Goal: Task Accomplishment & Management: Use online tool/utility

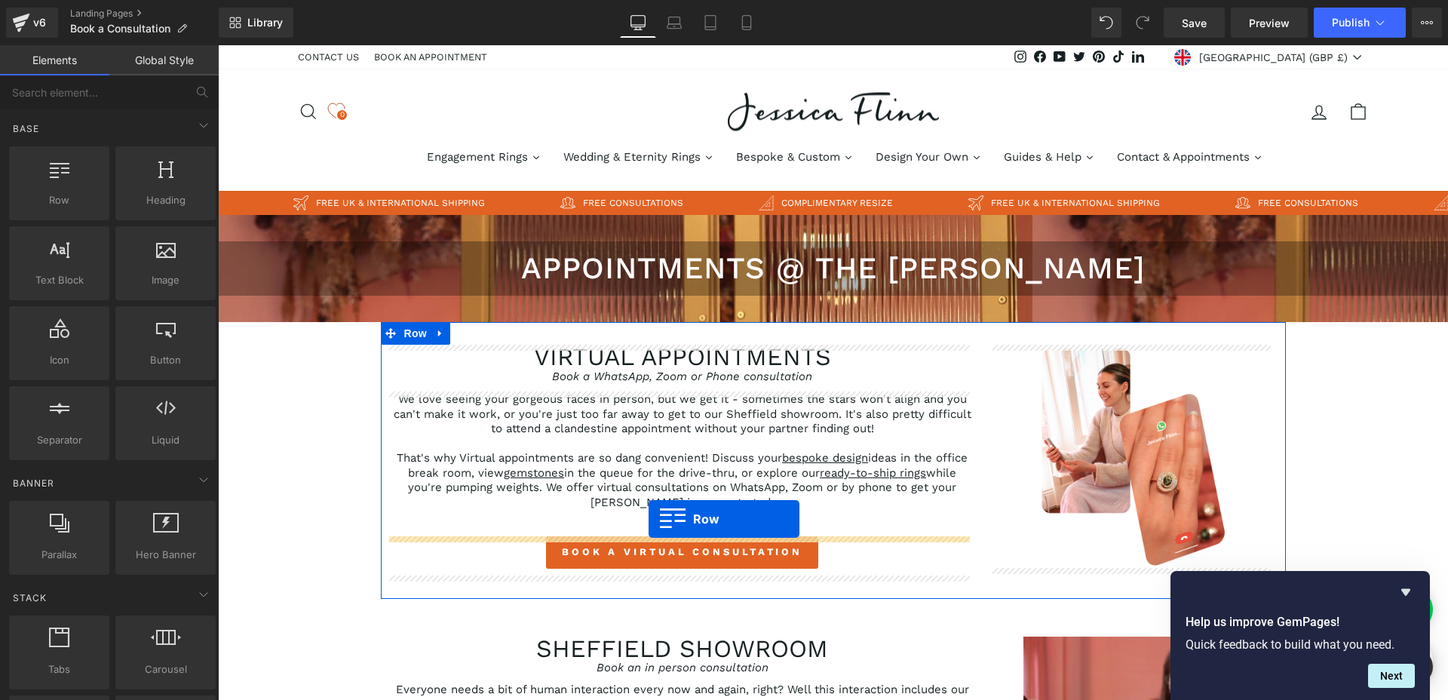
drag, startPoint x: 263, startPoint y: 241, endPoint x: 648, endPoint y: 519, distance: 475.3
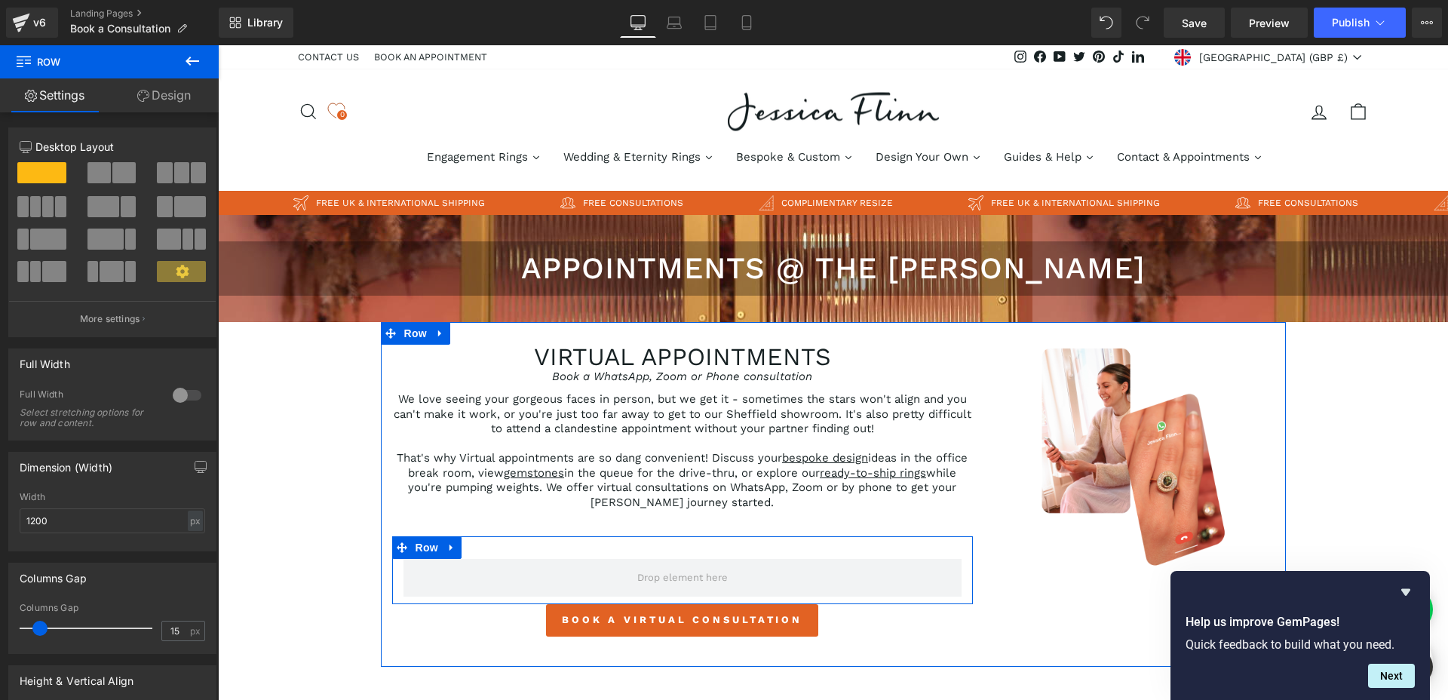
click at [667, 549] on div "Row" at bounding box center [682, 570] width 581 height 68
click at [416, 541] on span "Row" at bounding box center [427, 547] width 30 height 23
click at [101, 173] on span at bounding box center [98, 172] width 23 height 21
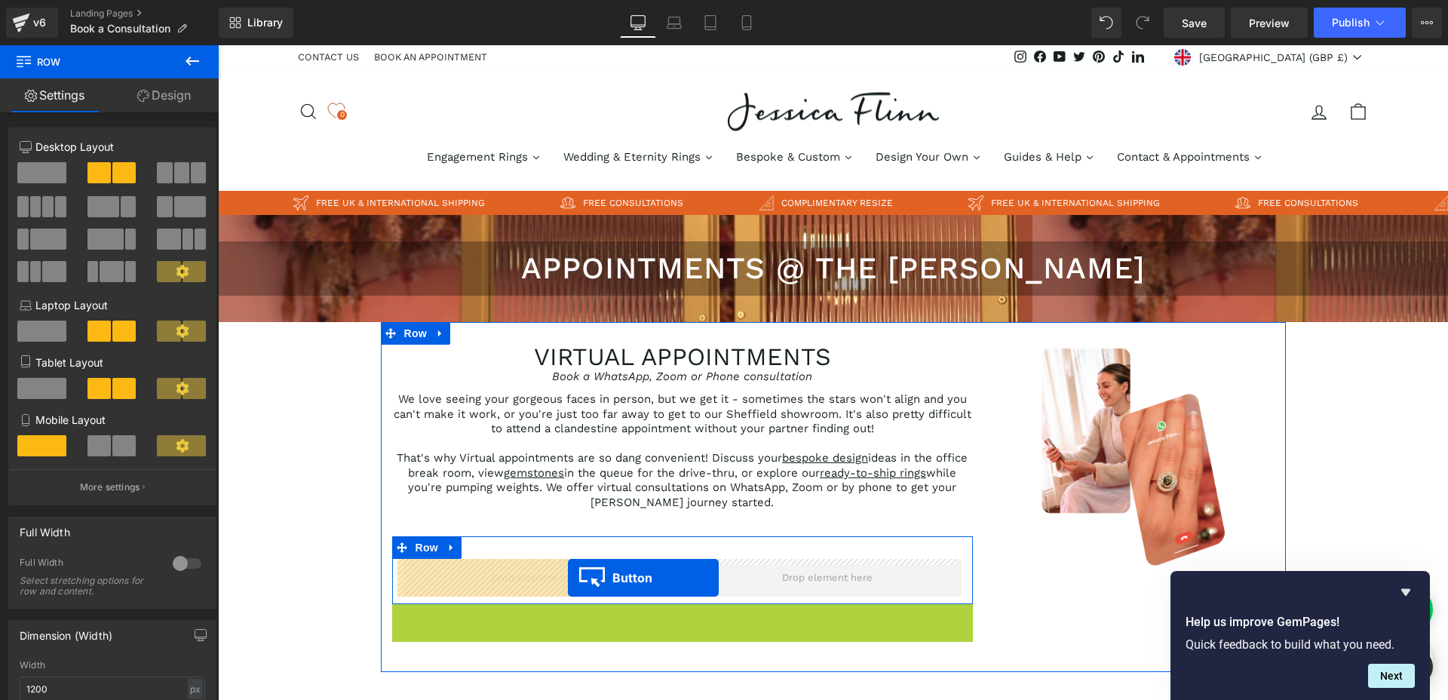
drag, startPoint x: 654, startPoint y: 621, endPoint x: 566, endPoint y: 578, distance: 98.1
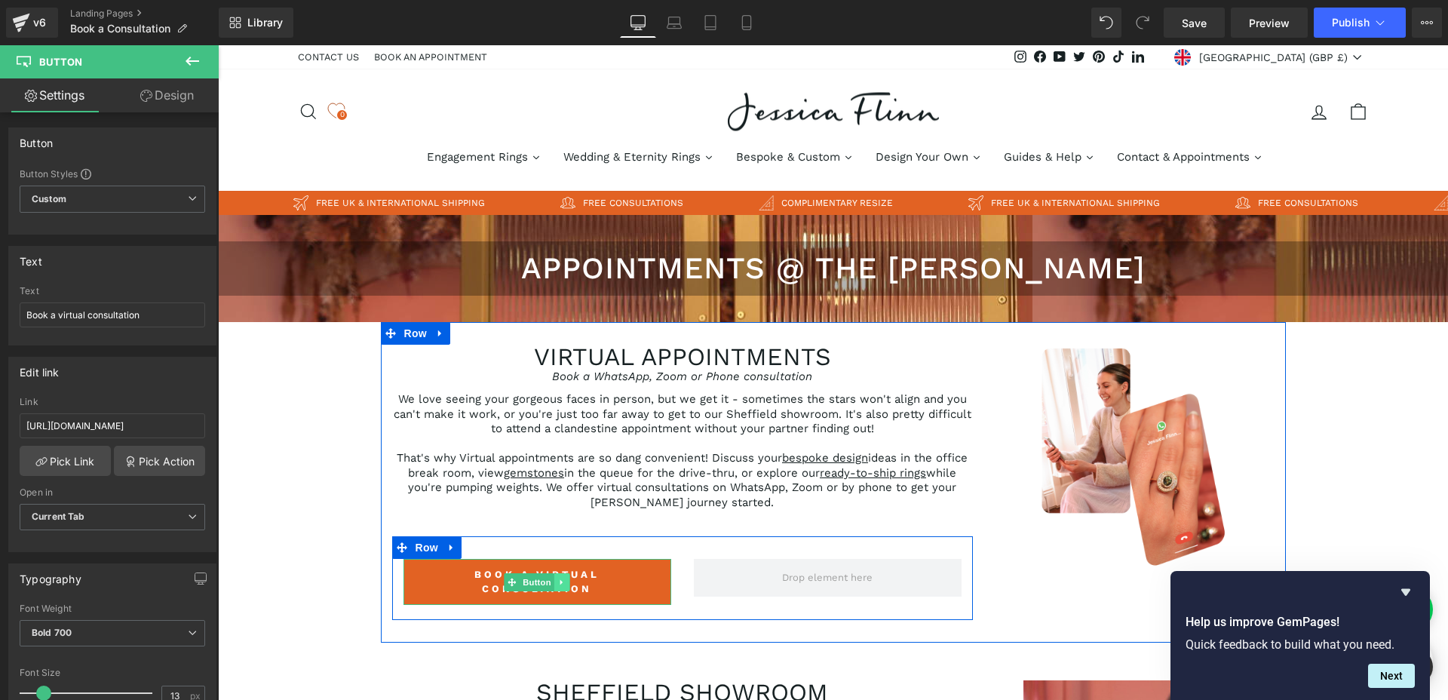
click at [558, 584] on icon at bounding box center [562, 582] width 8 height 9
click at [550, 584] on icon at bounding box center [554, 582] width 8 height 8
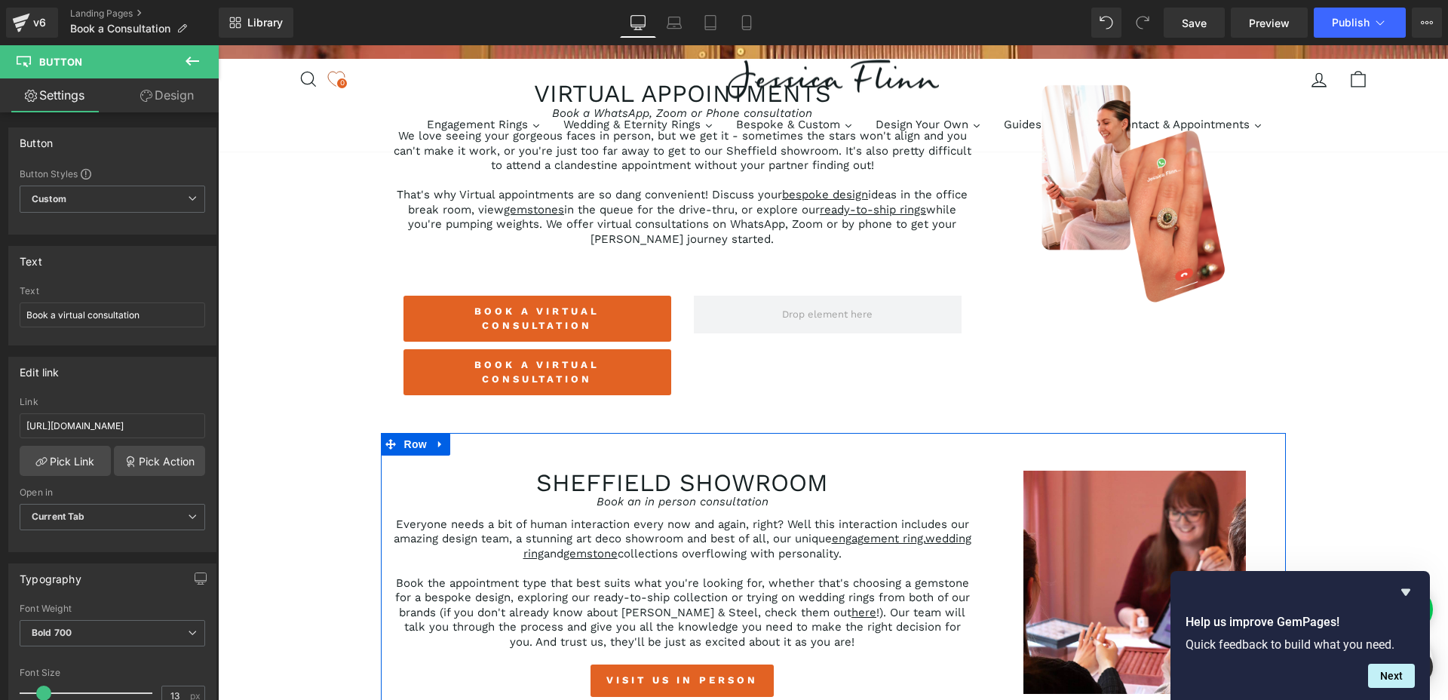
scroll to position [258, 0]
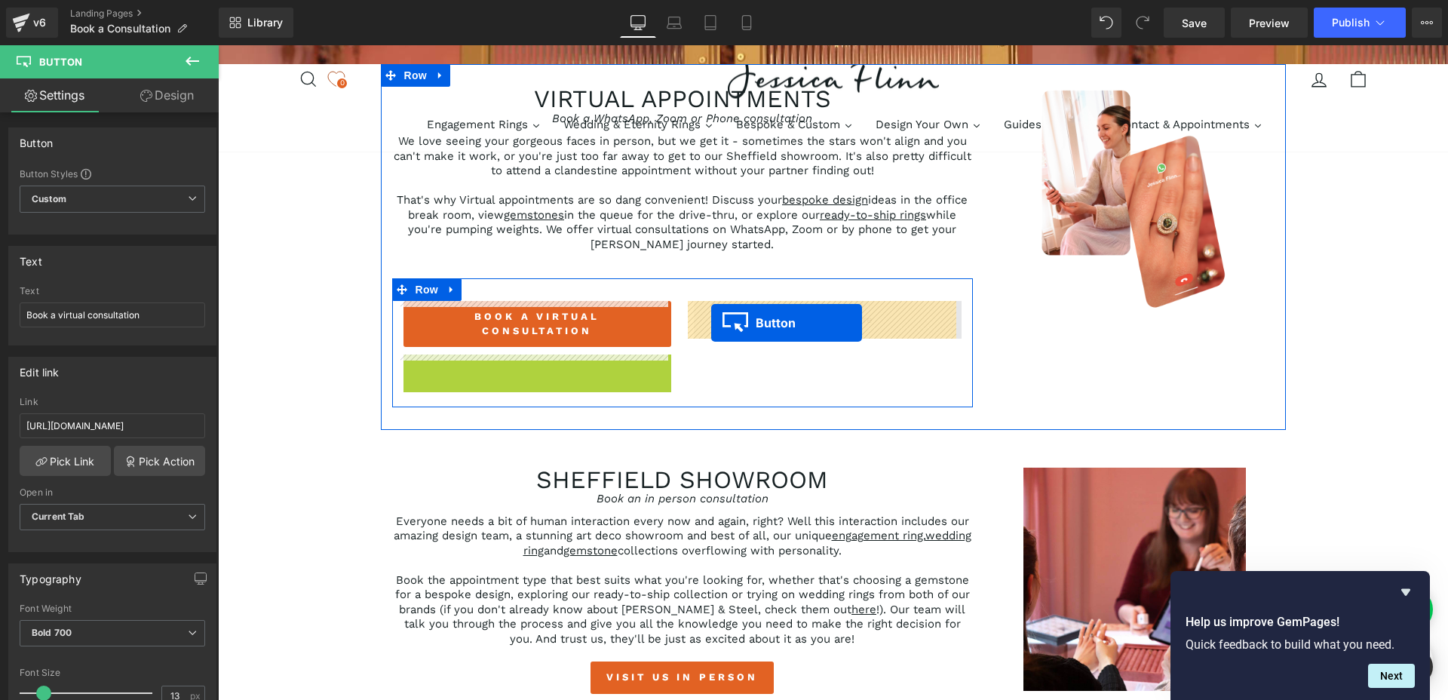
drag, startPoint x: 510, startPoint y: 376, endPoint x: 711, endPoint y: 323, distance: 208.1
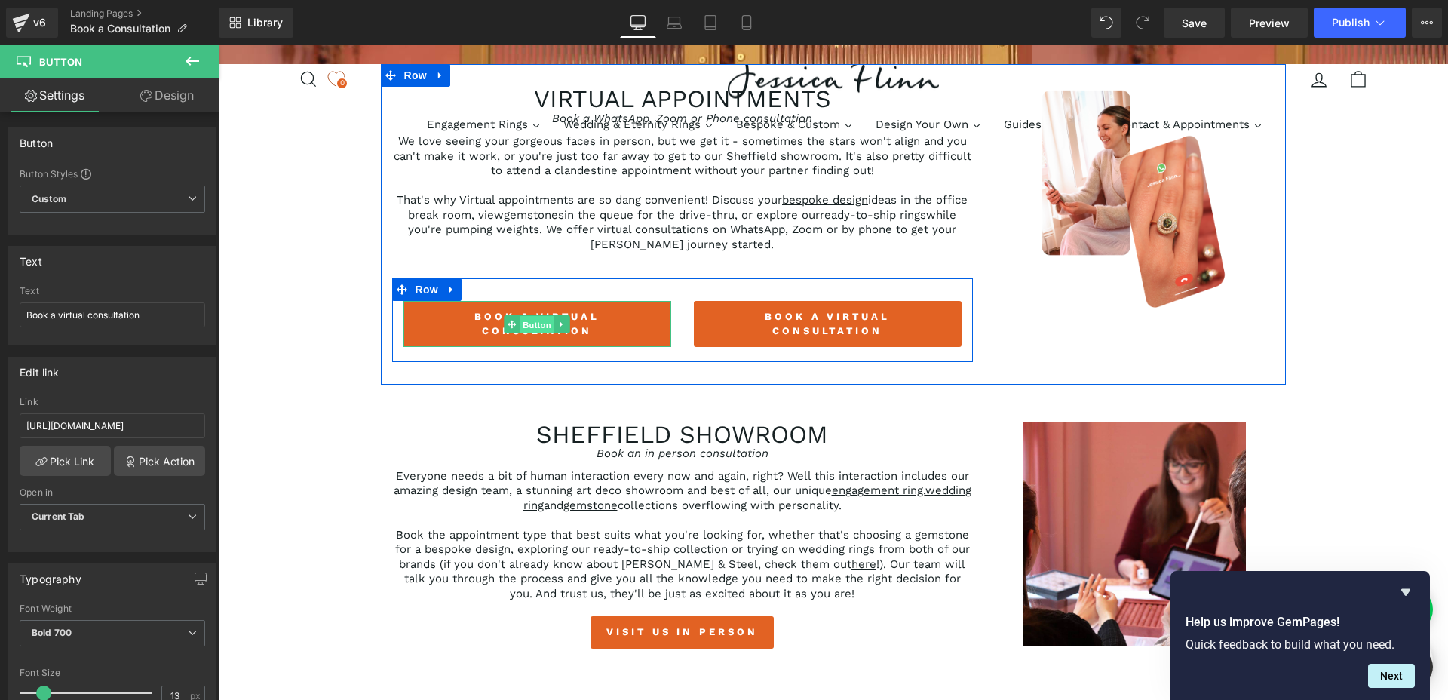
click at [507, 325] on link "Button" at bounding box center [529, 324] width 50 height 18
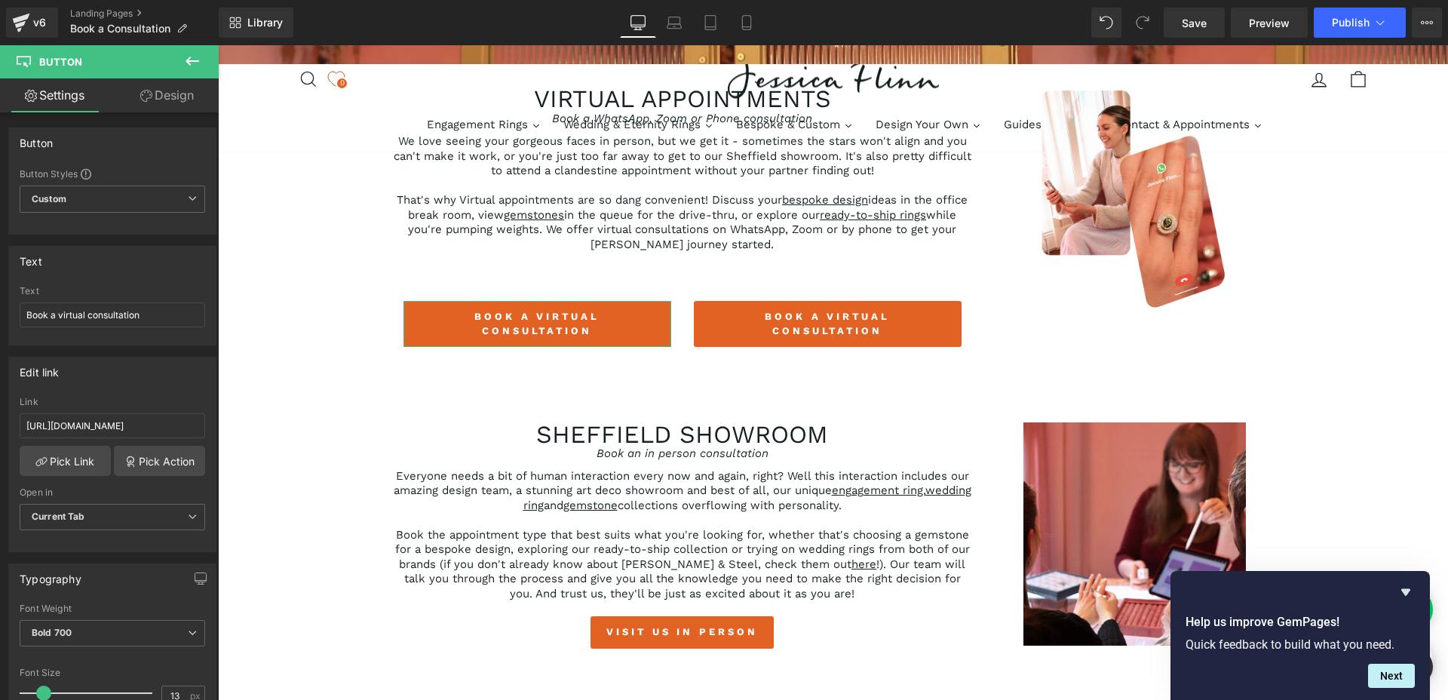
drag, startPoint x: 198, startPoint y: 98, endPoint x: 90, endPoint y: 178, distance: 134.2
click at [198, 98] on link "Design" at bounding box center [166, 95] width 109 height 34
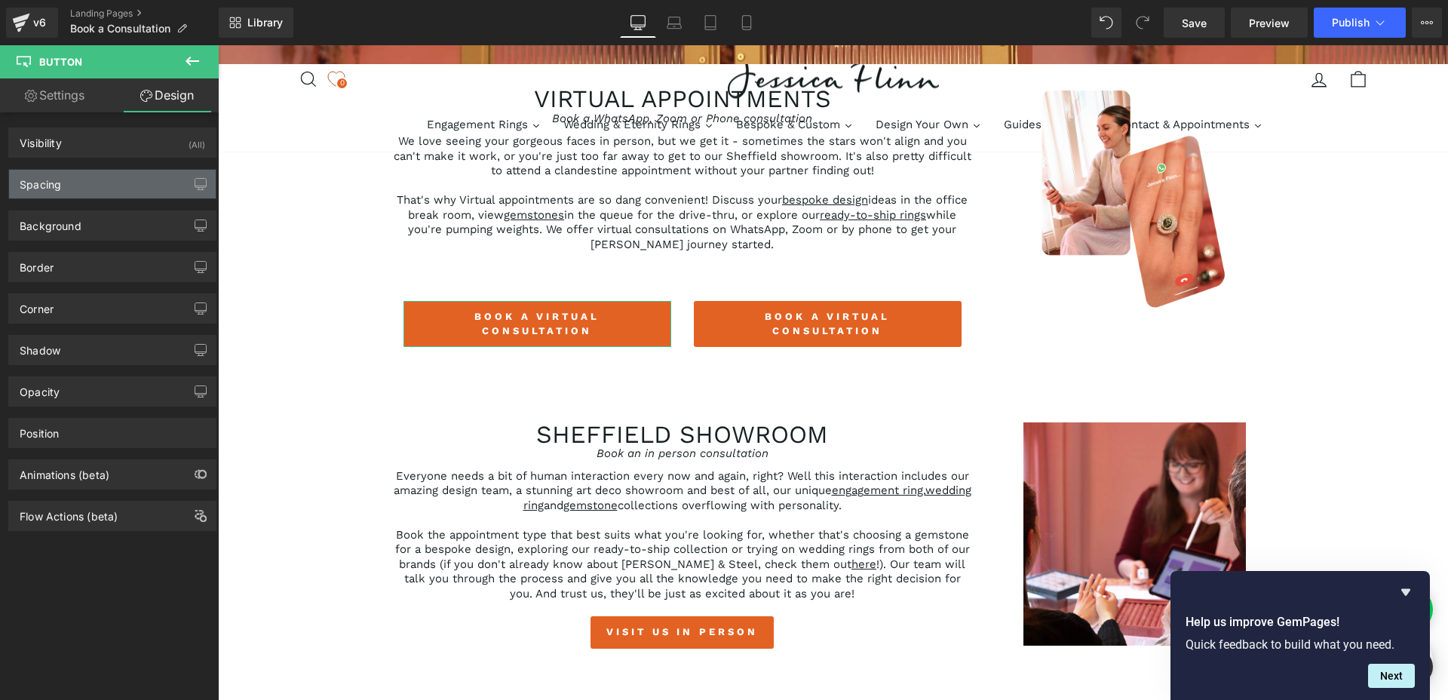
click at [90, 178] on div "Spacing" at bounding box center [112, 184] width 207 height 29
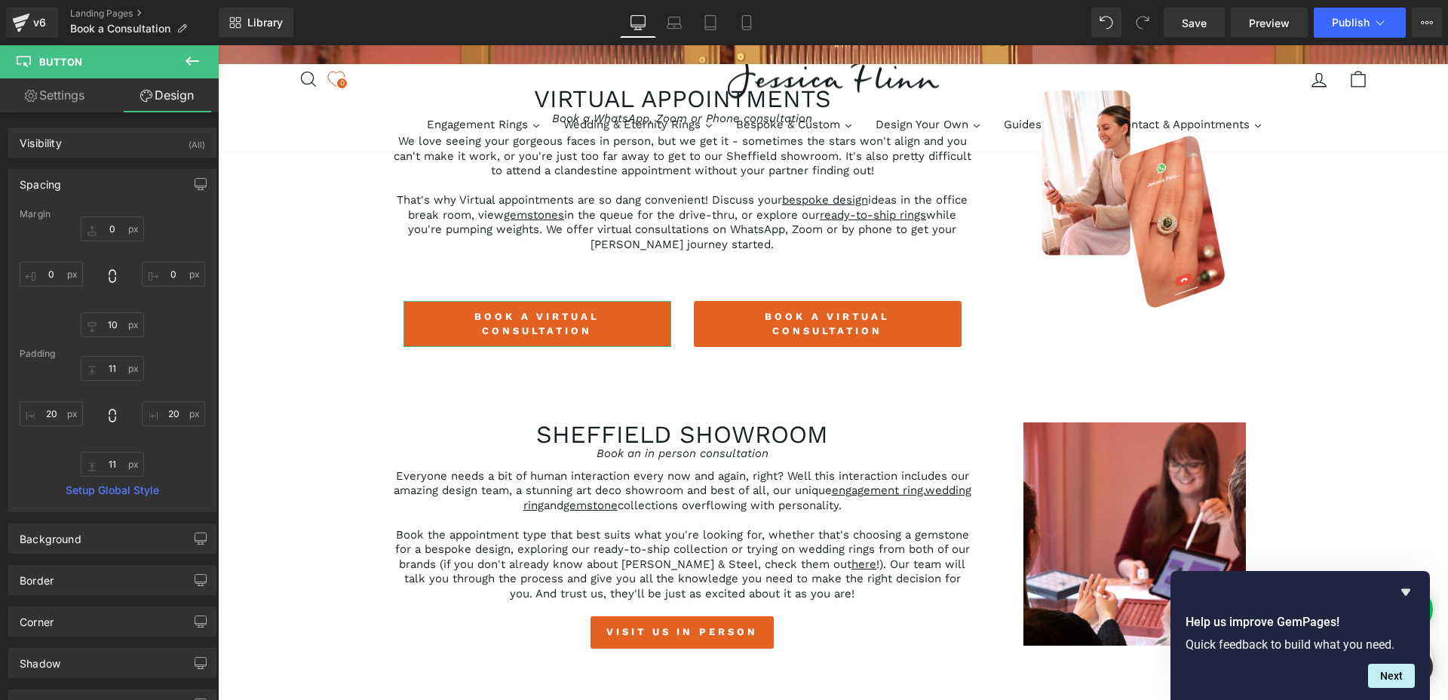
type input "0"
type input "10"
type input "0"
type input "11"
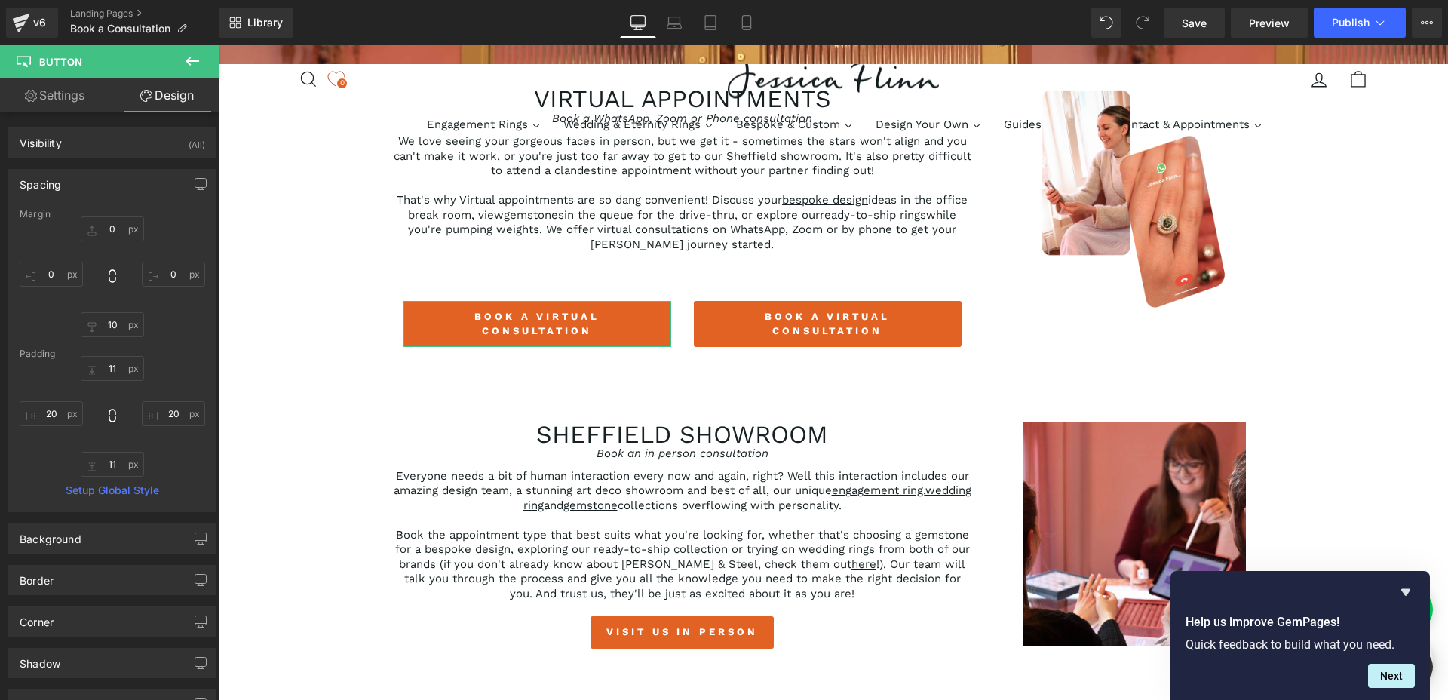
type input "20"
type input "11"
type input "20"
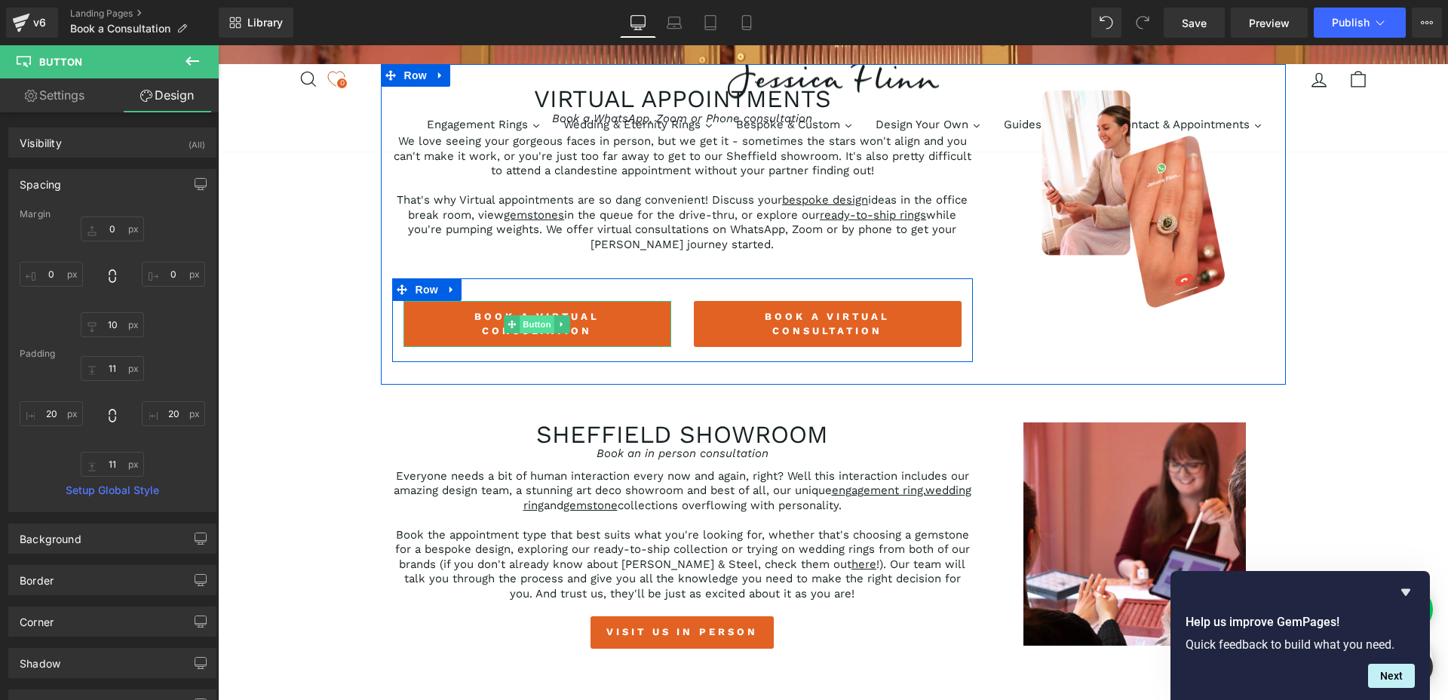
click at [534, 325] on span "Button" at bounding box center [537, 324] width 35 height 18
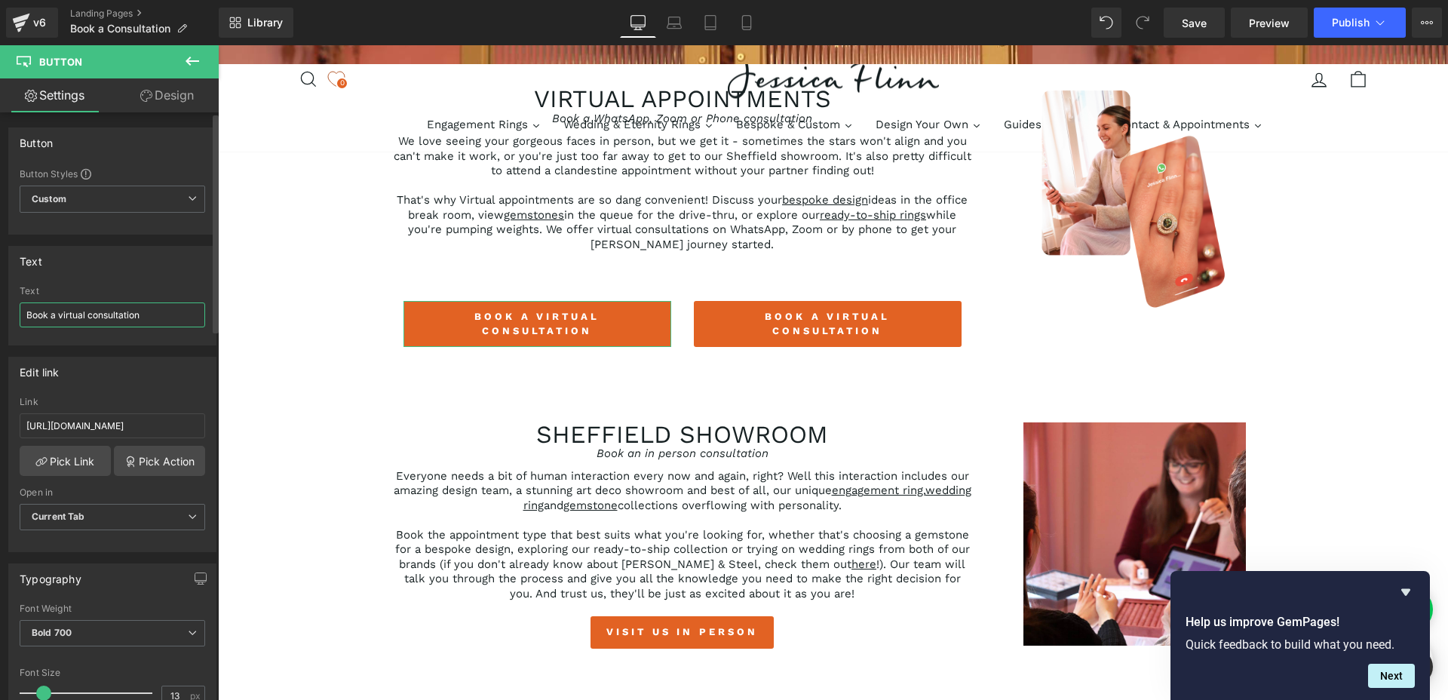
drag, startPoint x: 60, startPoint y: 316, endPoint x: 159, endPoint y: 314, distance: 99.6
click at [159, 314] on input "Book a virtual consultation" at bounding box center [113, 314] width 186 height 25
type input "[PERSON_NAME] virtuals"
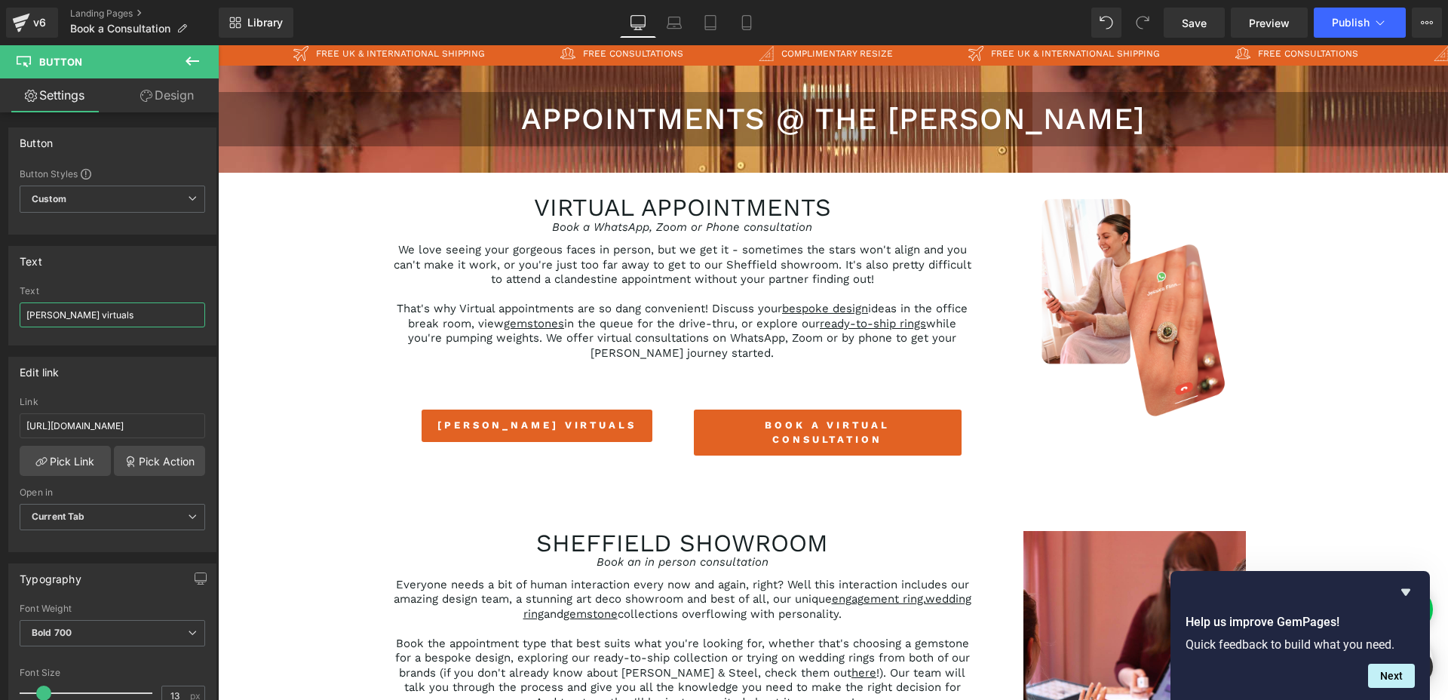
scroll to position [126, 0]
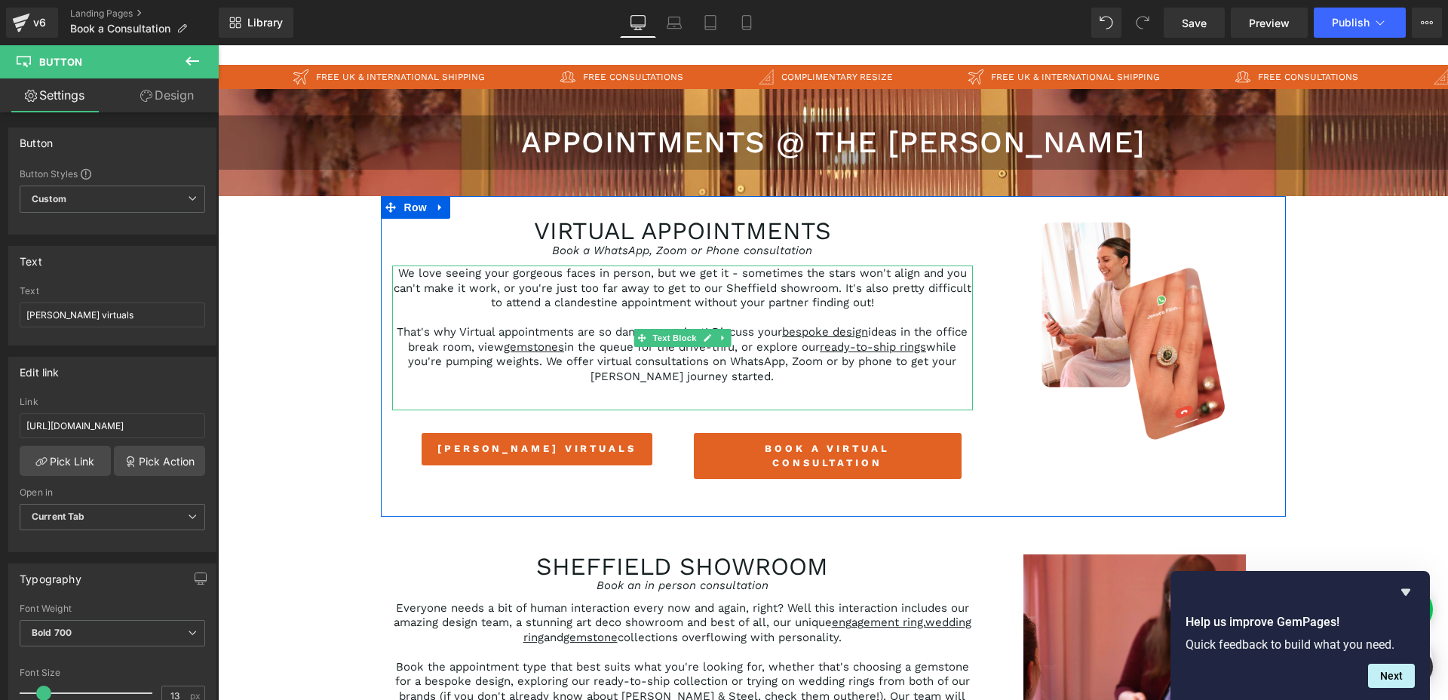
click at [563, 308] on p "We love seeing your gorgeous faces in person, but we get it - sometimes the sta…" at bounding box center [682, 288] width 581 height 44
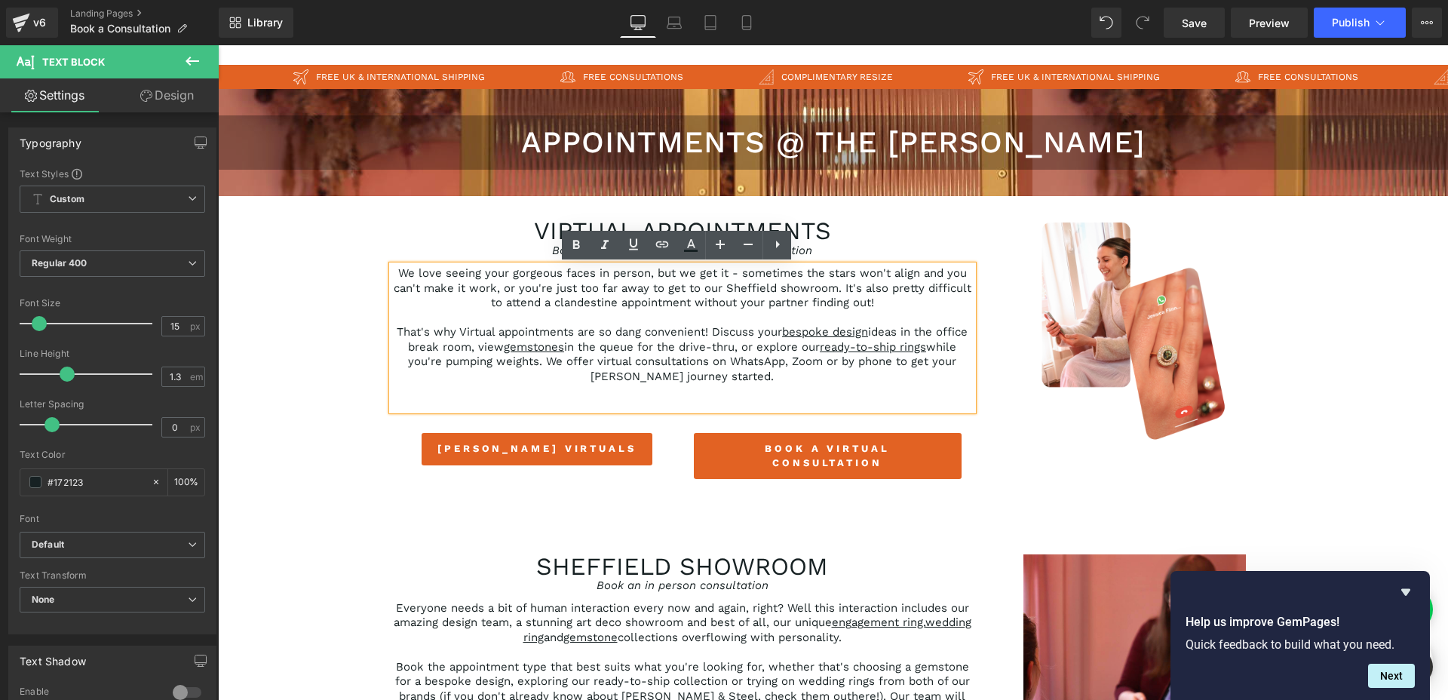
click at [575, 304] on p "We love seeing your gorgeous faces in person, but we get it - sometimes the sta…" at bounding box center [682, 288] width 581 height 44
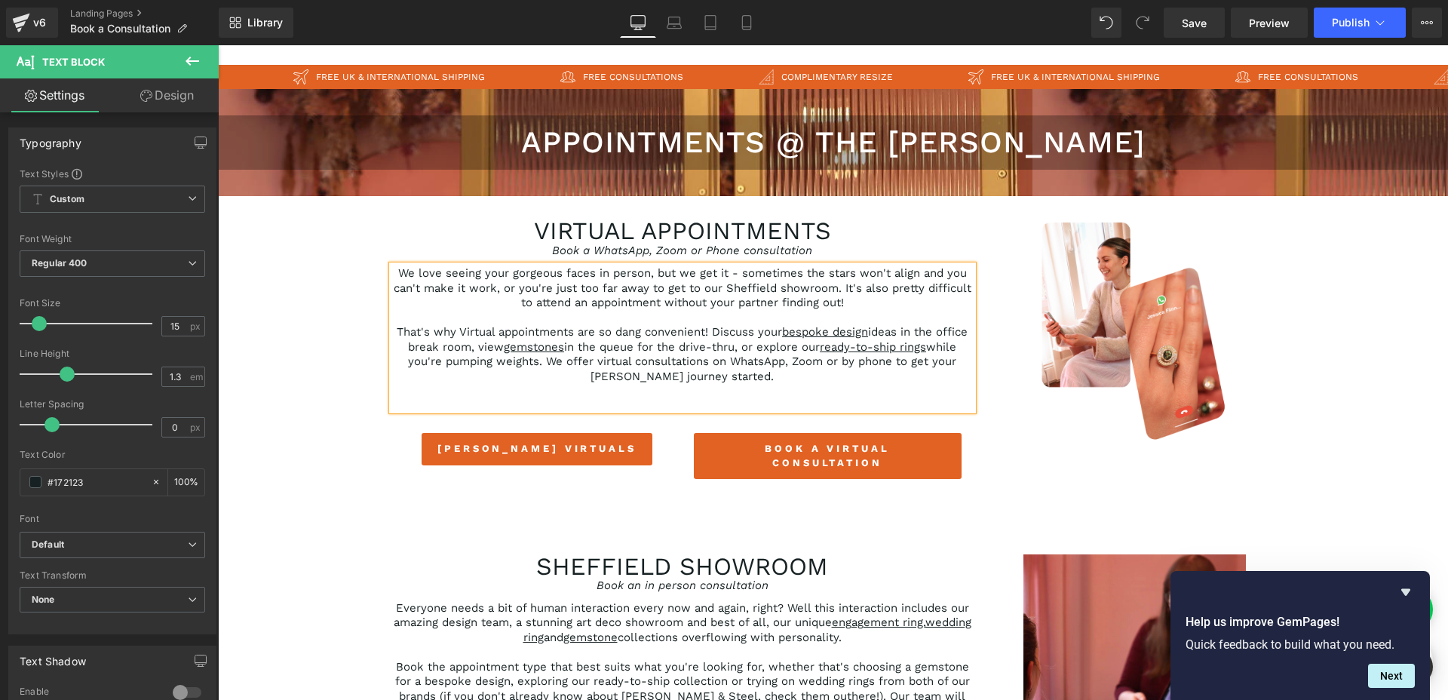
click at [780, 373] on p "That's why Virtual appointments are so dang convenient! Discuss your bespoke de…" at bounding box center [682, 354] width 581 height 59
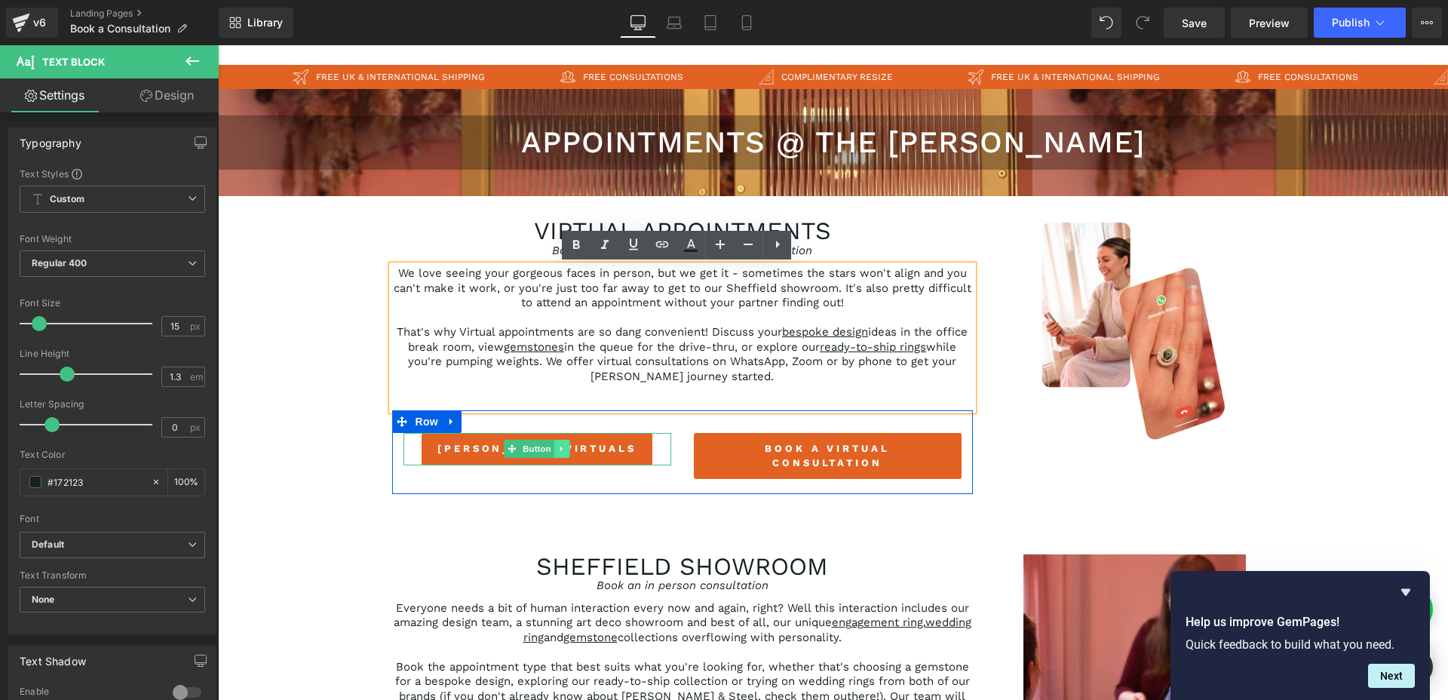
click at [560, 450] on link at bounding box center [562, 449] width 16 height 18
click at [566, 450] on icon at bounding box center [570, 449] width 8 height 8
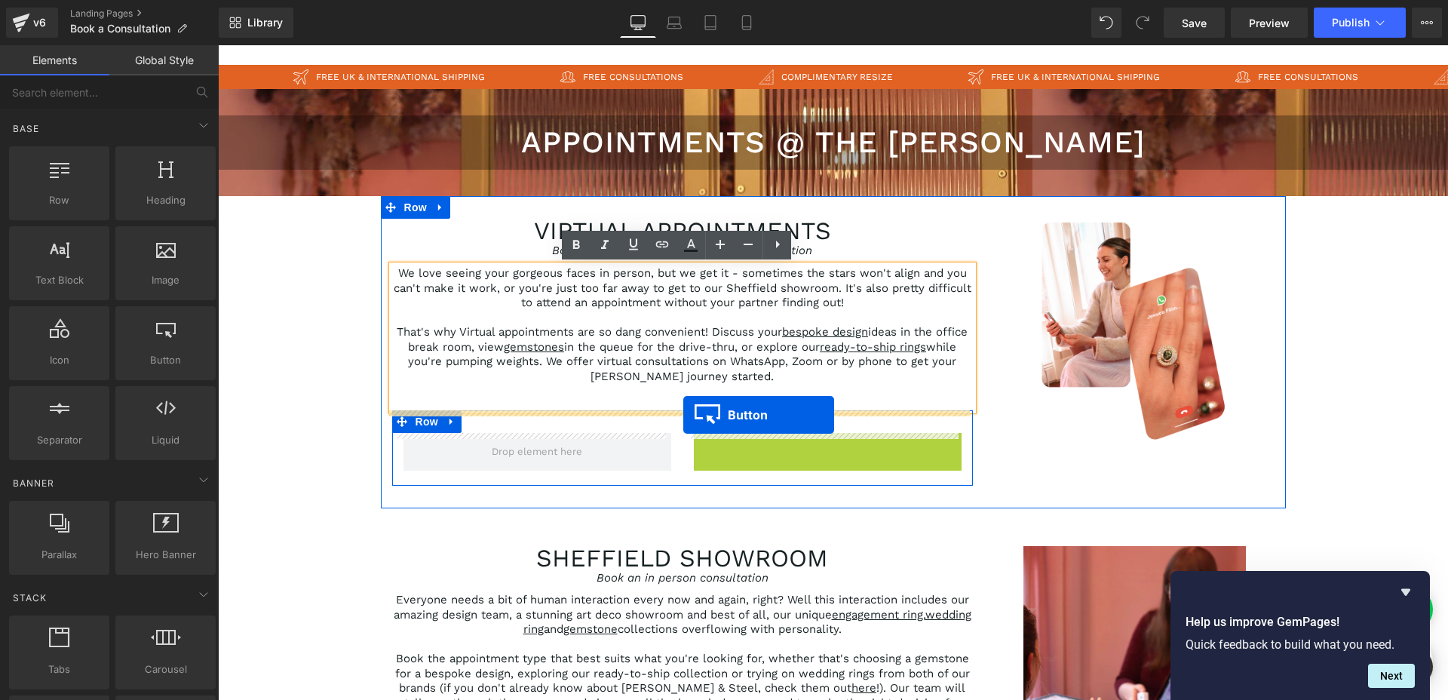
drag, startPoint x: 793, startPoint y: 458, endPoint x: 683, endPoint y: 415, distance: 117.8
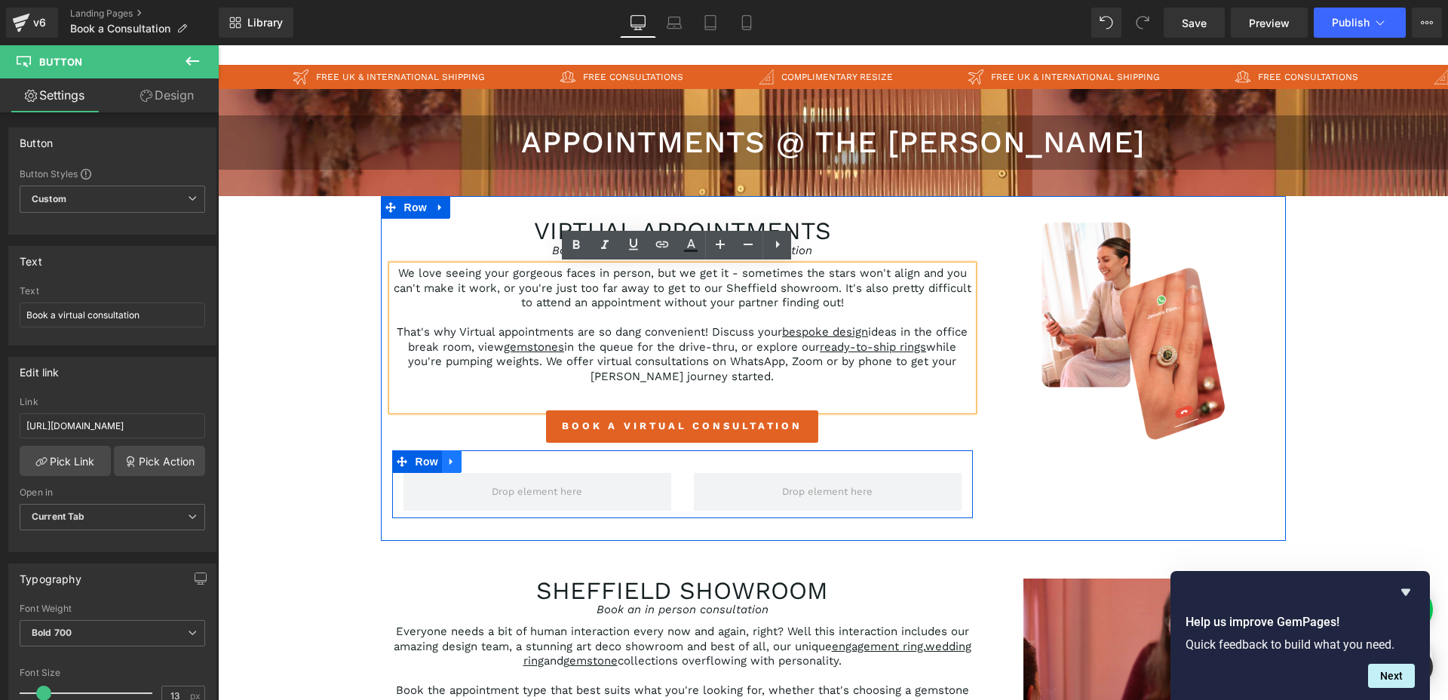
click at [447, 464] on icon at bounding box center [451, 460] width 11 height 11
click at [481, 461] on link at bounding box center [491, 461] width 20 height 23
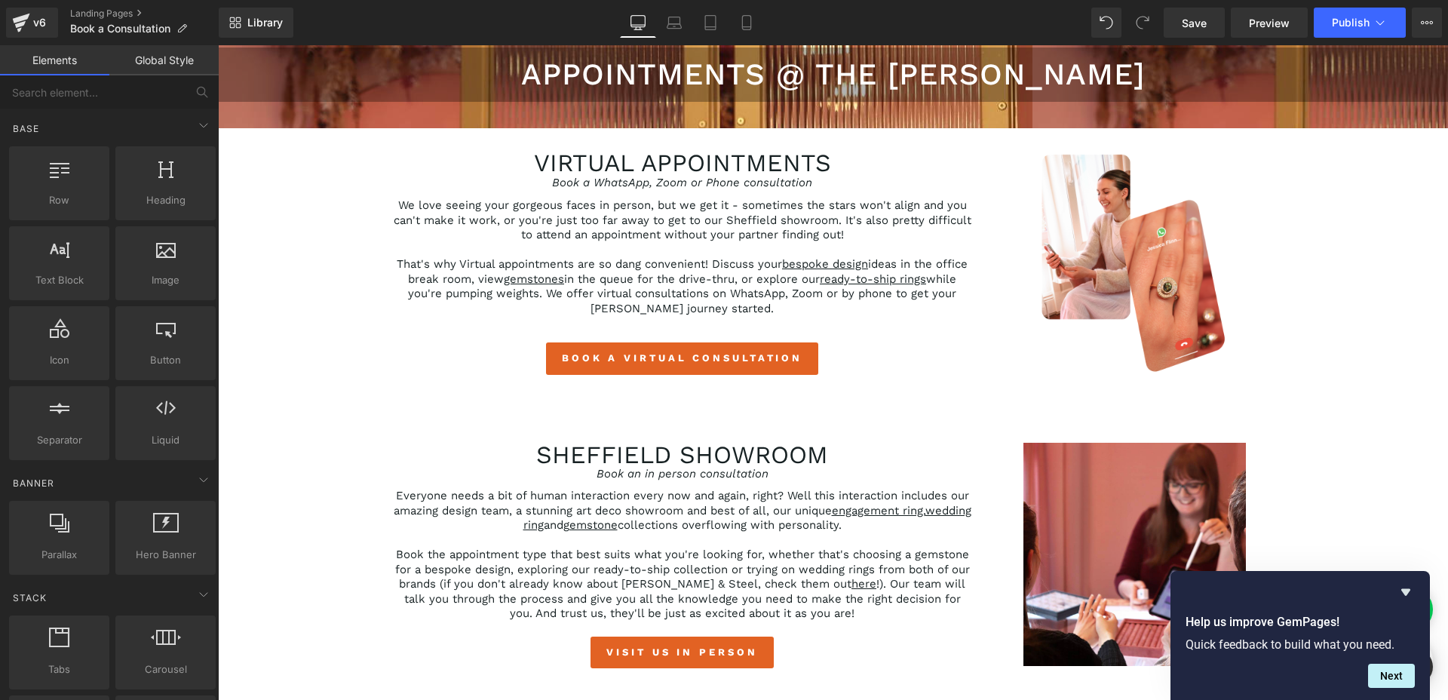
scroll to position [196, 0]
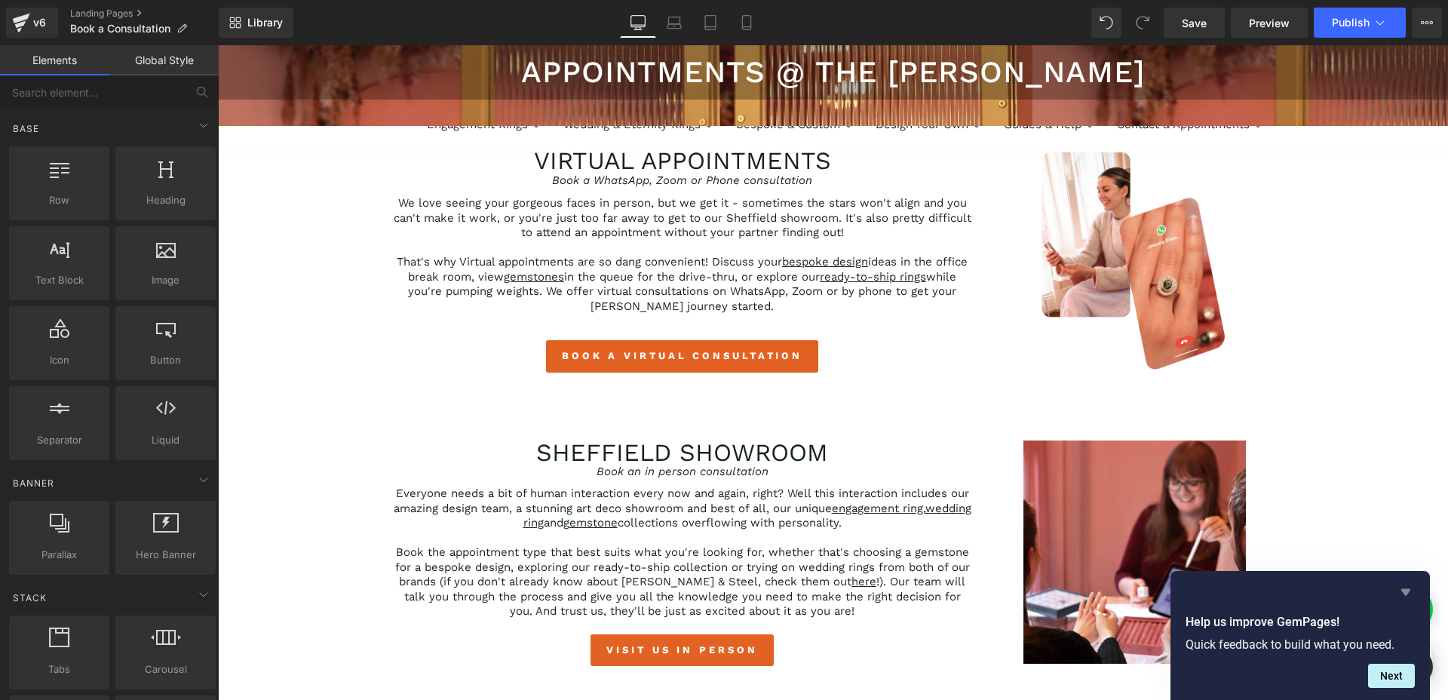
click at [1405, 590] on icon "Hide survey" at bounding box center [1405, 592] width 9 height 7
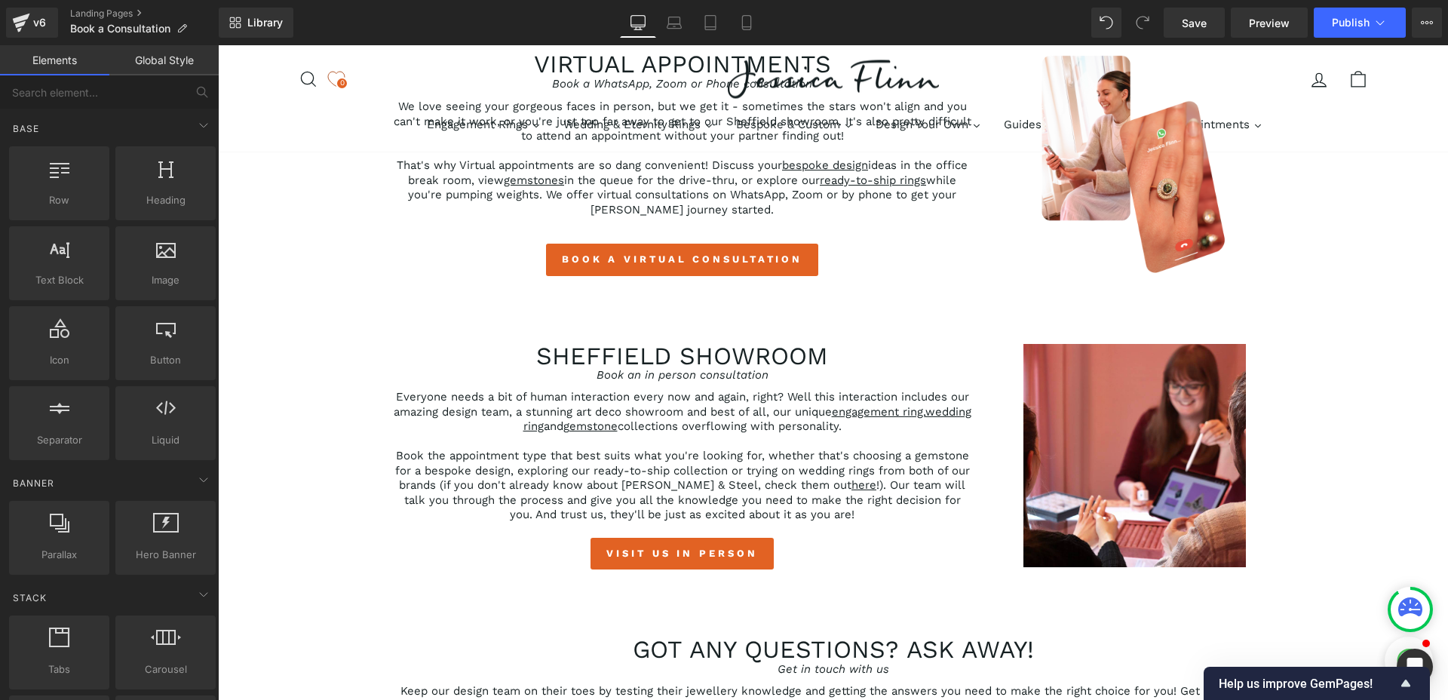
scroll to position [301, 0]
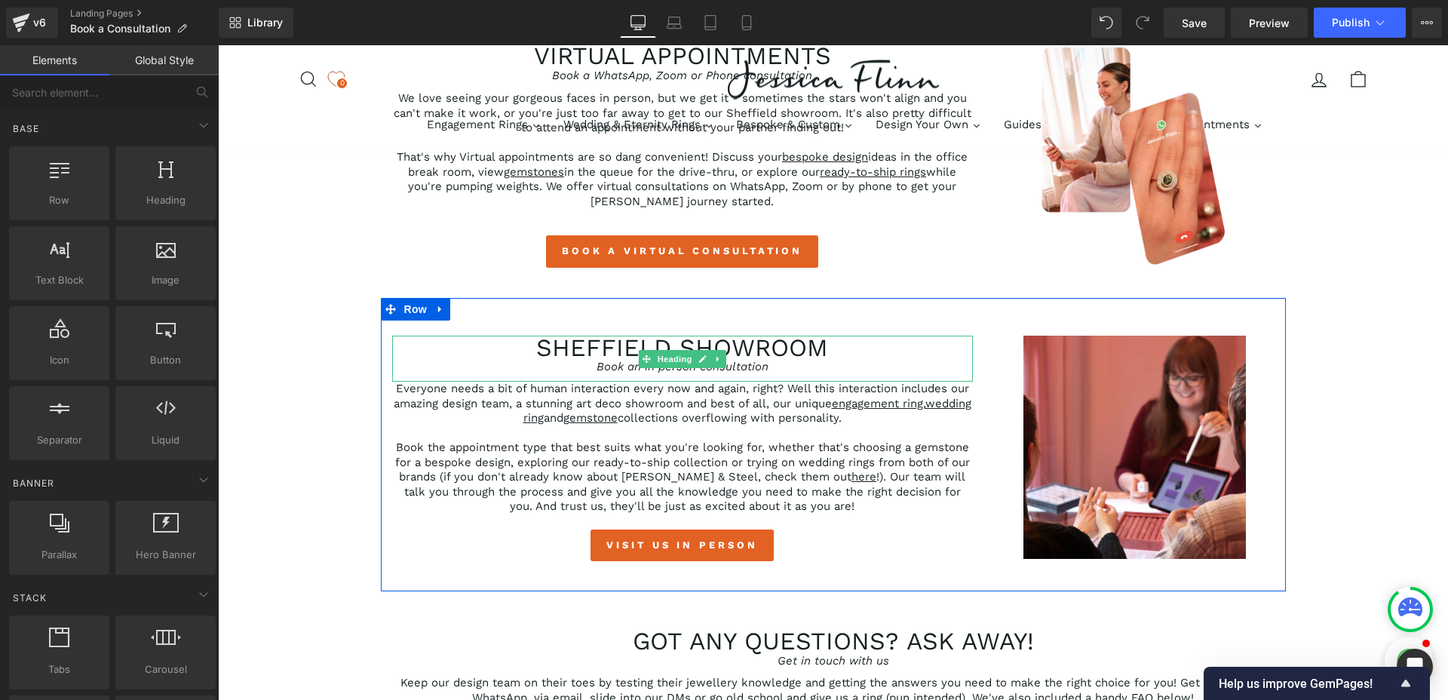
click at [770, 366] on div "Book an in person consultation" at bounding box center [682, 367] width 581 height 15
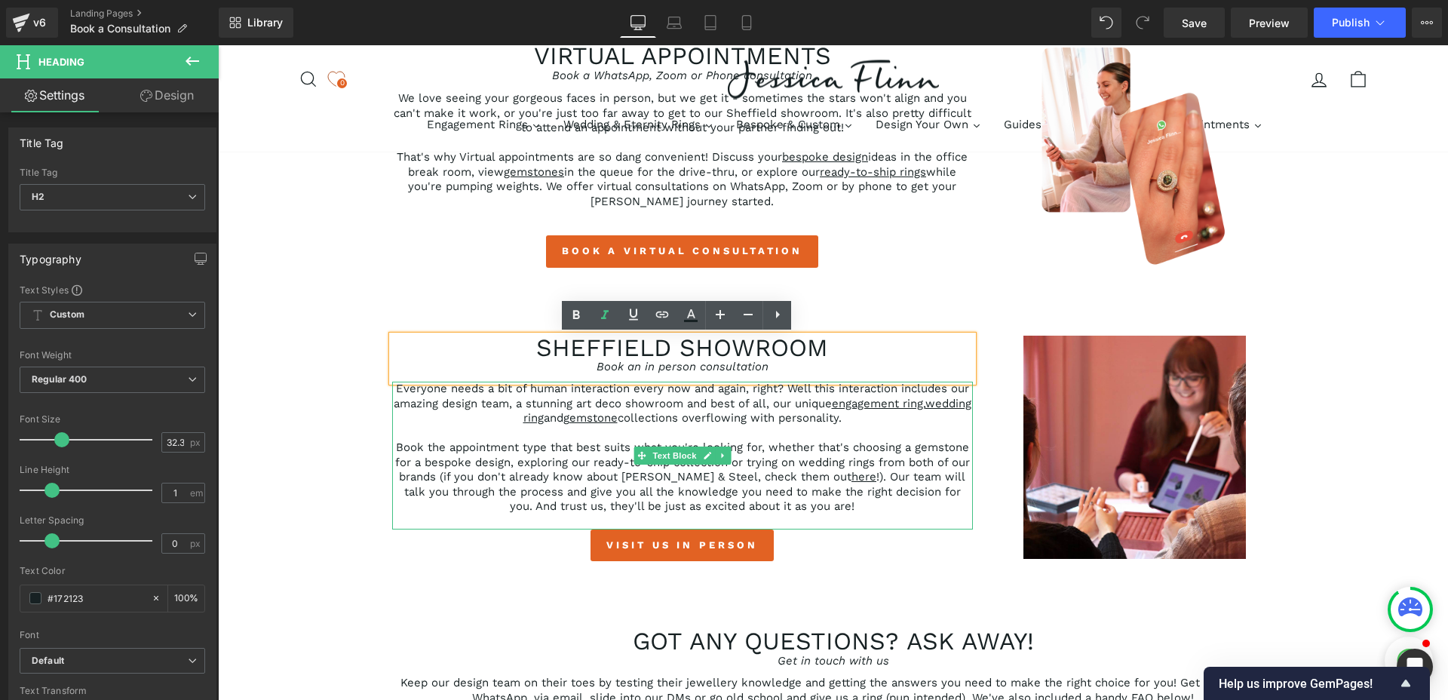
click at [725, 413] on p "Everyone needs a bit of human interaction every now and again, right? Well this…" at bounding box center [682, 404] width 581 height 44
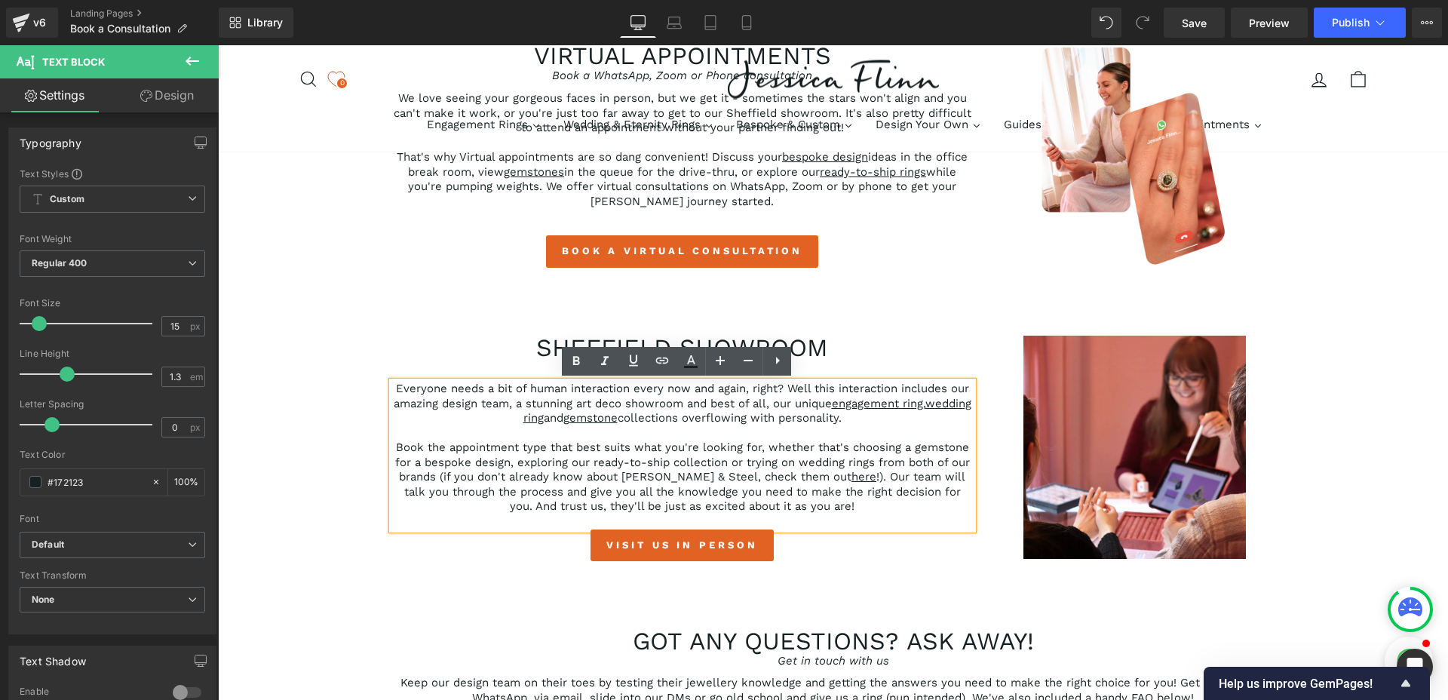
click at [879, 419] on p "Everyone needs a bit of human interaction every now and again, right? Well this…" at bounding box center [682, 404] width 581 height 44
click at [844, 506] on p "Book the appointment type that best suits what you're looking for, whether that…" at bounding box center [682, 477] width 581 height 74
